Goal: Find specific page/section: Find specific page/section

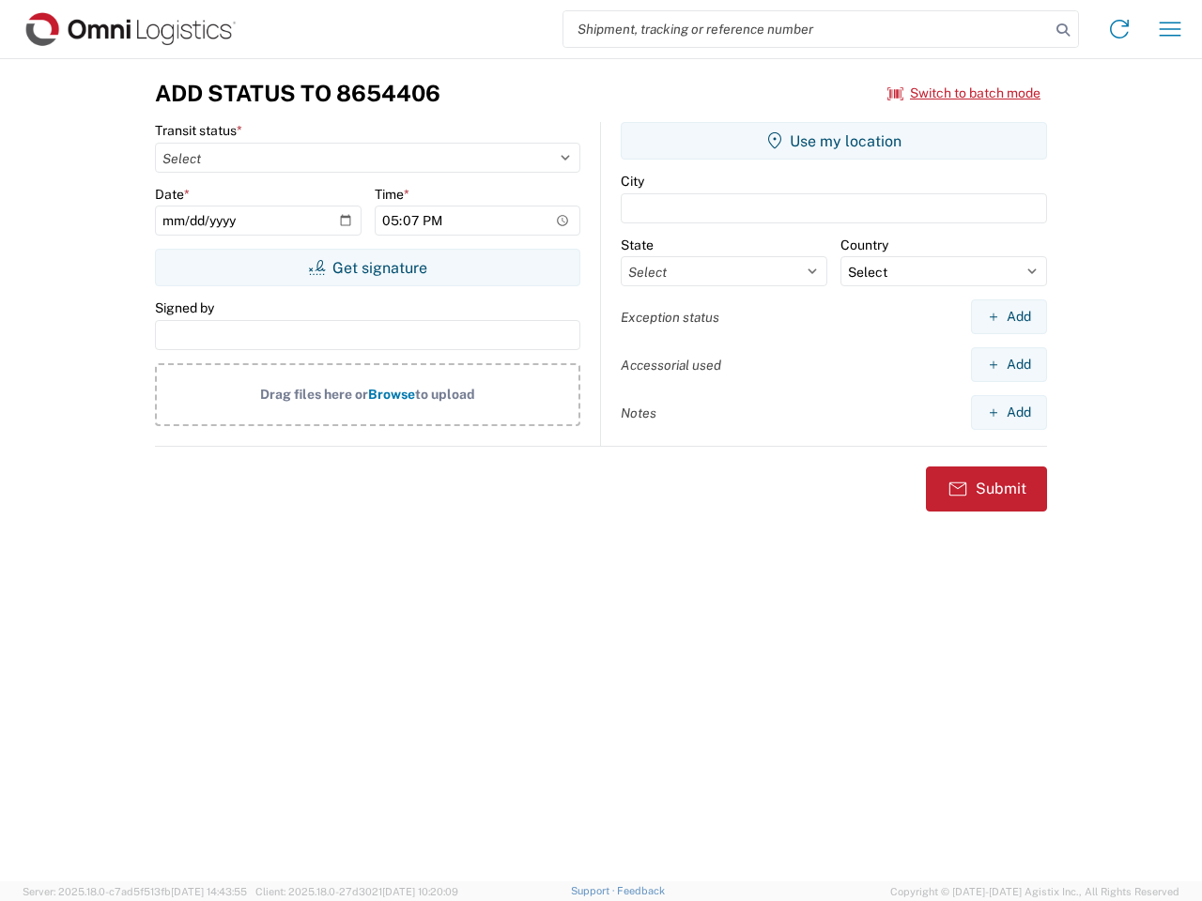
click at [806, 29] on input "search" at bounding box center [806, 29] width 486 height 36
click at [1063, 30] on icon at bounding box center [1063, 30] width 26 height 26
click at [1119, 29] on icon at bounding box center [1119, 29] width 30 height 30
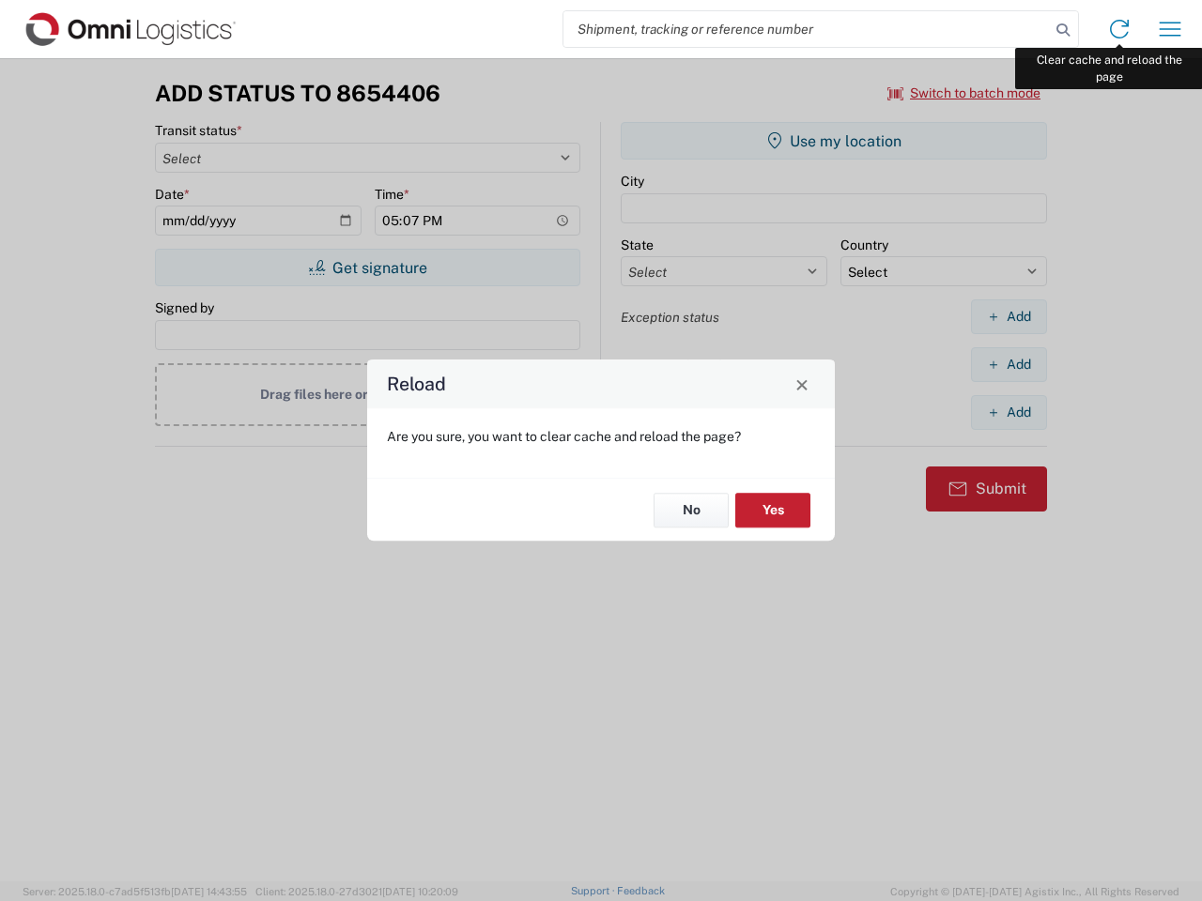
click at [1170, 29] on div "Reload Are you sure, you want to clear cache and reload the page? No Yes" at bounding box center [601, 450] width 1202 height 901
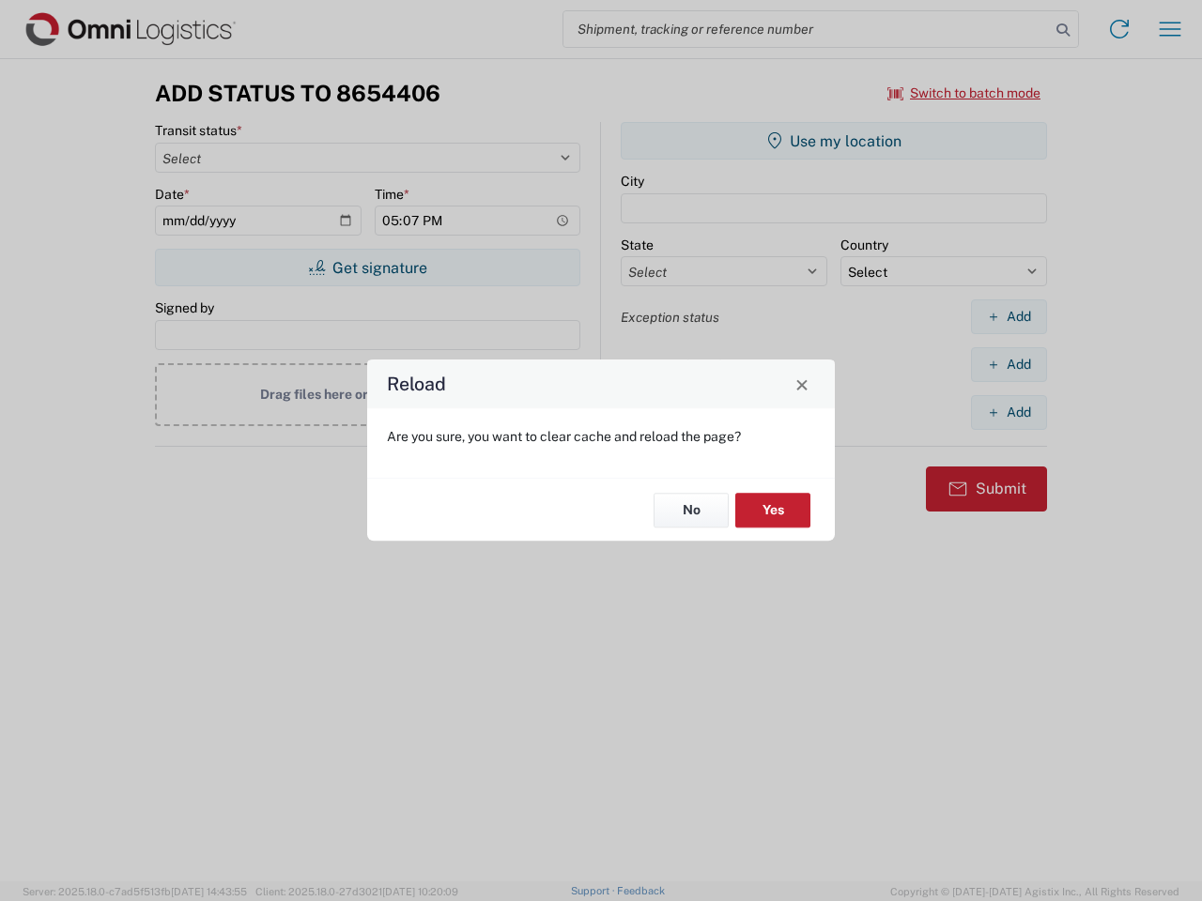
click at [964, 93] on div "Reload Are you sure, you want to clear cache and reload the page? No Yes" at bounding box center [601, 450] width 1202 height 901
click at [367, 268] on div "Reload Are you sure, you want to clear cache and reload the page? No Yes" at bounding box center [601, 450] width 1202 height 901
click at [834, 141] on div "Reload Are you sure, you want to clear cache and reload the page? No Yes" at bounding box center [601, 450] width 1202 height 901
click at [1008, 316] on div "Reload Are you sure, you want to clear cache and reload the page? No Yes" at bounding box center [601, 450] width 1202 height 901
click at [1008, 364] on div "Reload Are you sure, you want to clear cache and reload the page? No Yes" at bounding box center [601, 450] width 1202 height 901
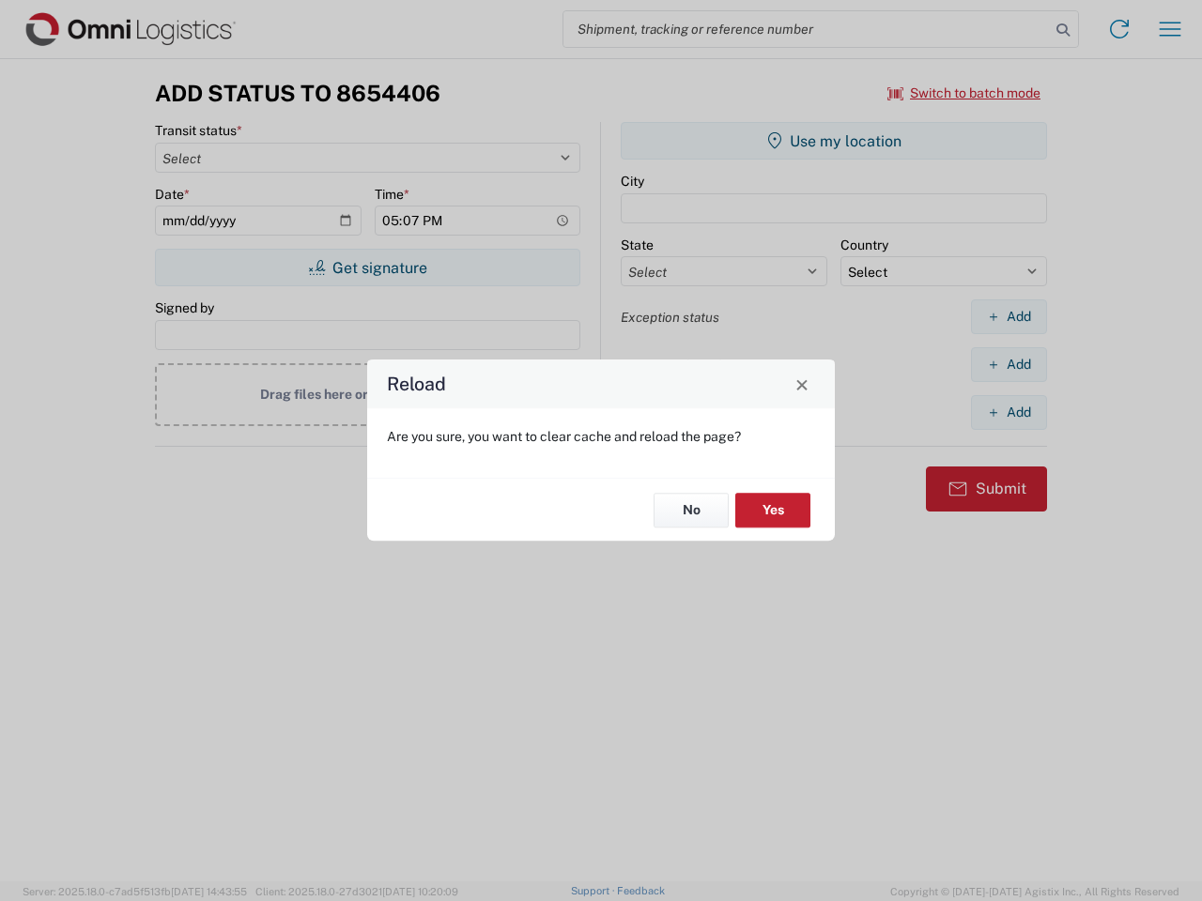
click at [1008, 412] on div "Reload Are you sure, you want to clear cache and reload the page? No Yes" at bounding box center [601, 450] width 1202 height 901
